Goal: Find specific page/section: Find specific page/section

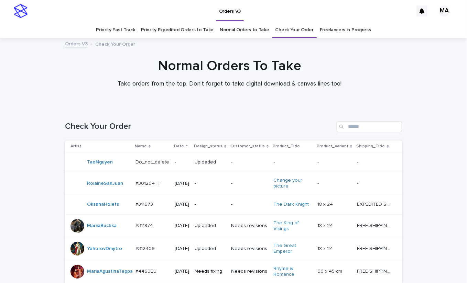
scroll to position [495, 0]
